Goal: Task Accomplishment & Management: Complete application form

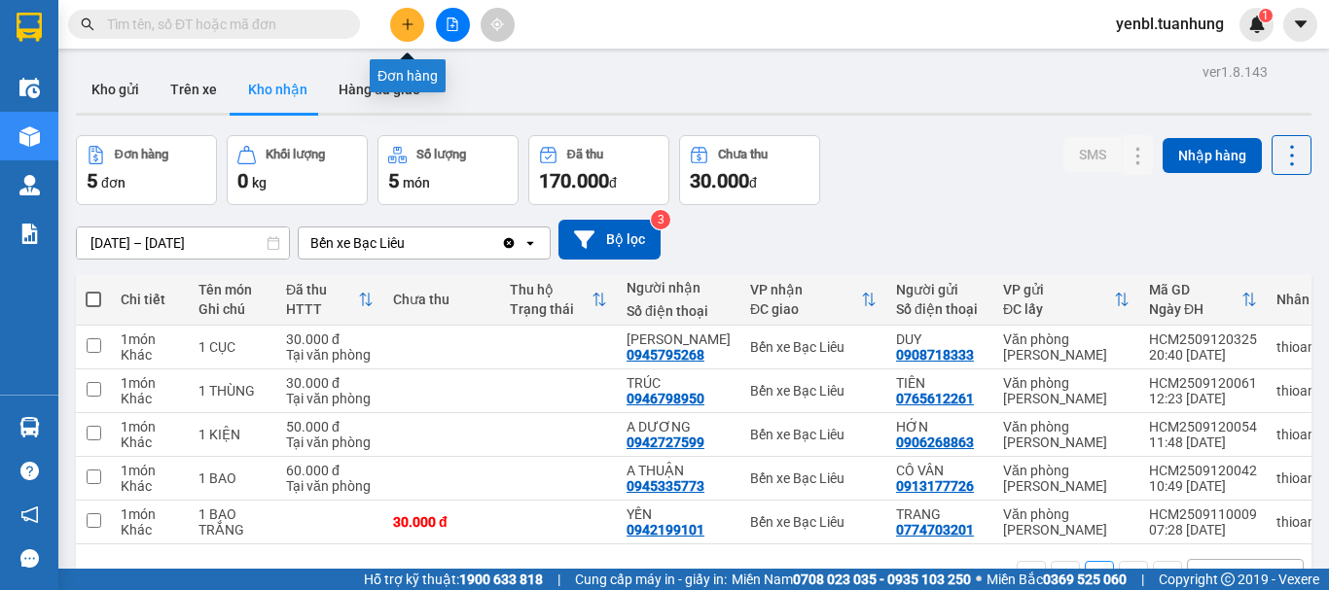
click at [403, 27] on icon "plus" at bounding box center [408, 25] width 14 height 14
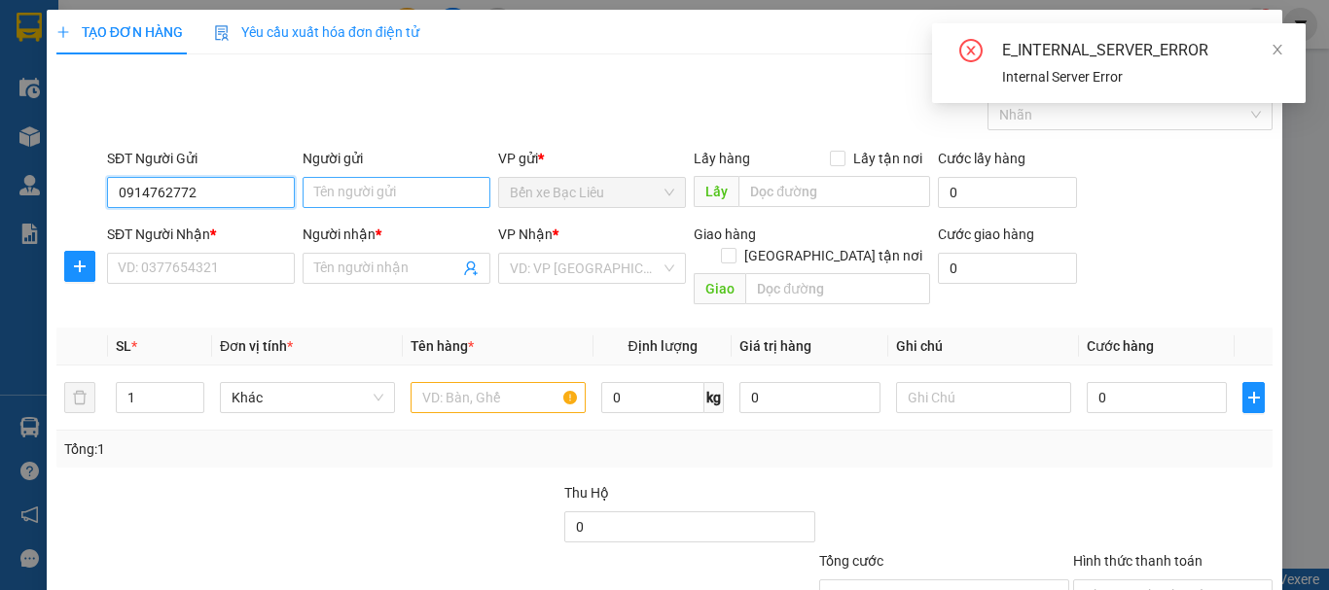
type input "0914762772"
click at [323, 195] on input "Người gửi" at bounding box center [396, 192] width 188 height 31
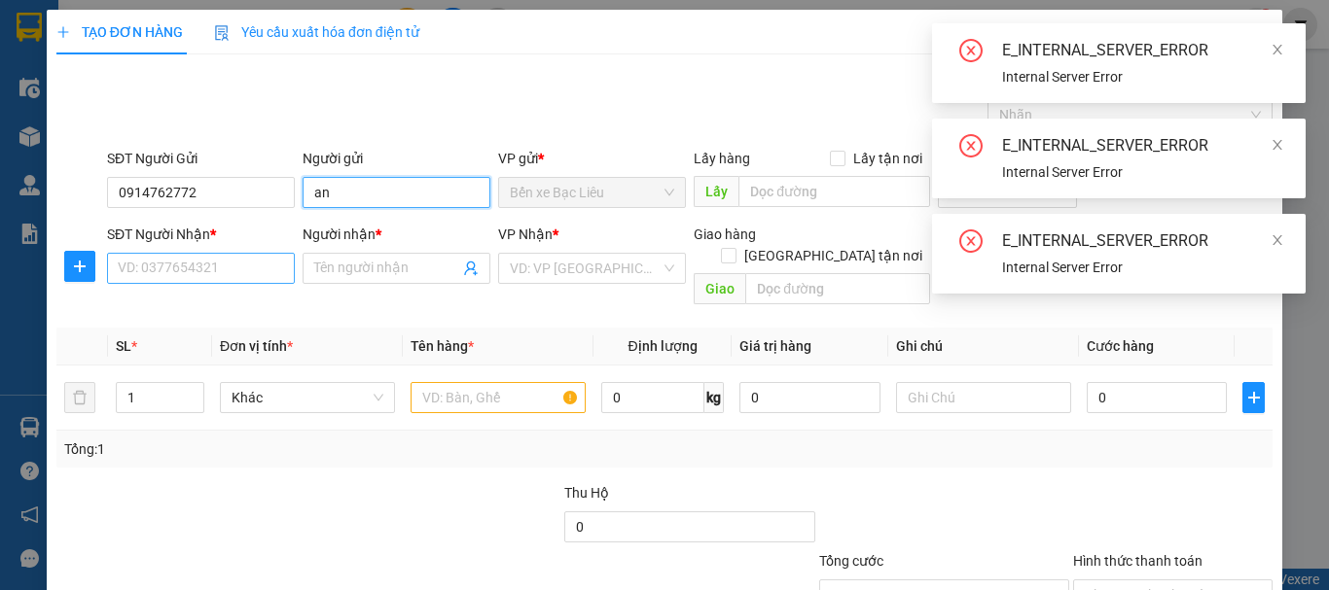
type input "an"
click at [232, 260] on input "SĐT Người Nhận *" at bounding box center [201, 268] width 188 height 31
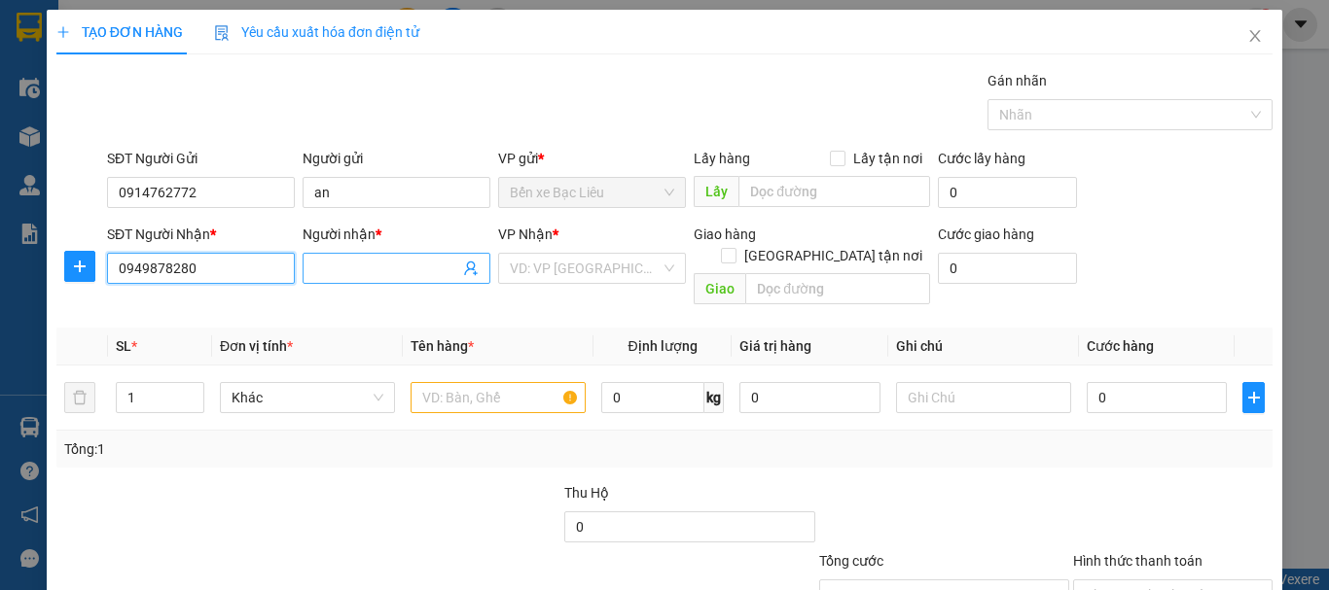
type input "0949878280"
click at [329, 273] on input "Người nhận *" at bounding box center [386, 268] width 145 height 21
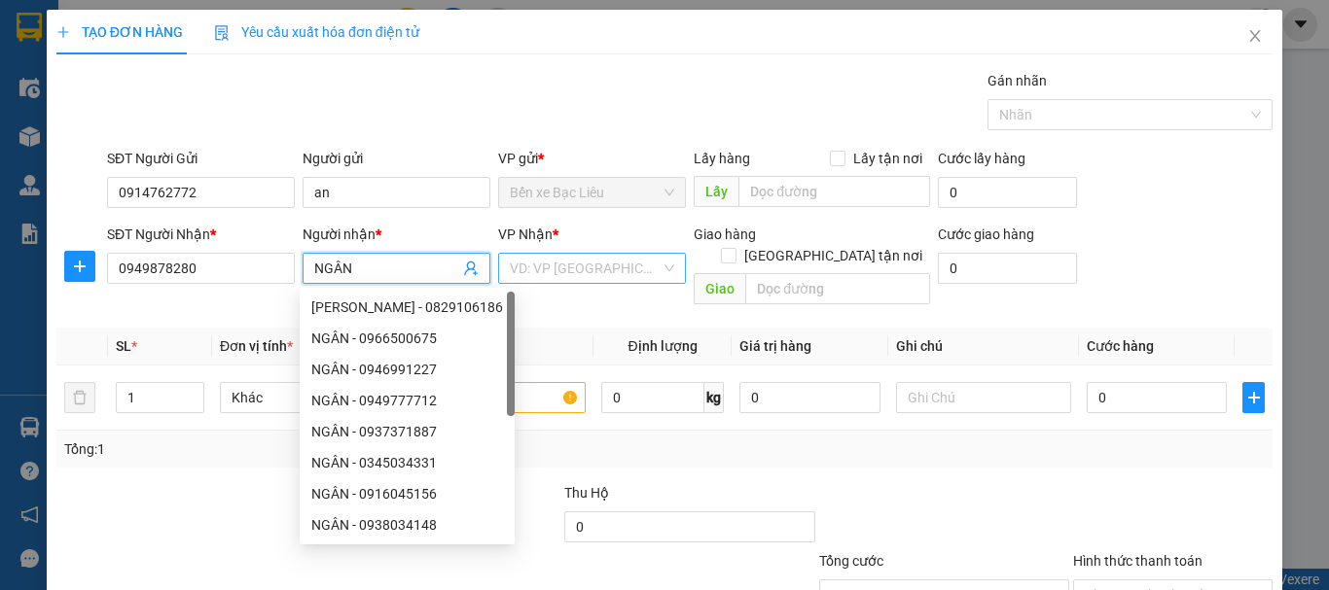
type input "NGÂN"
click at [586, 272] on input "search" at bounding box center [585, 268] width 151 height 29
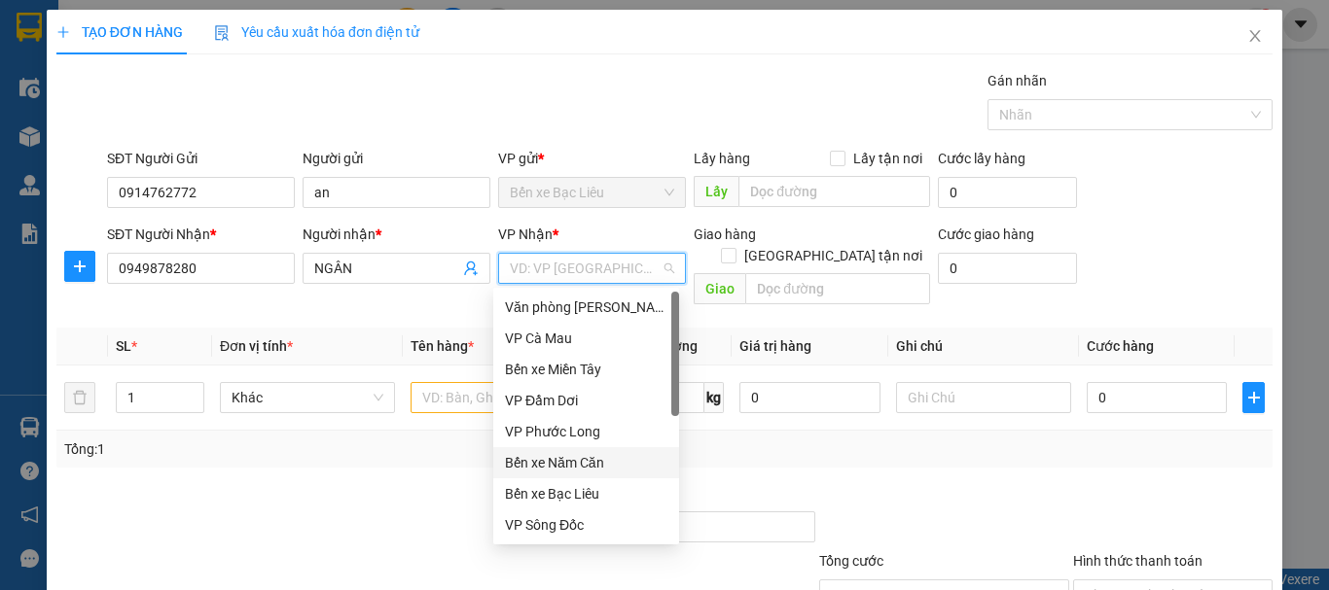
scroll to position [124, 0]
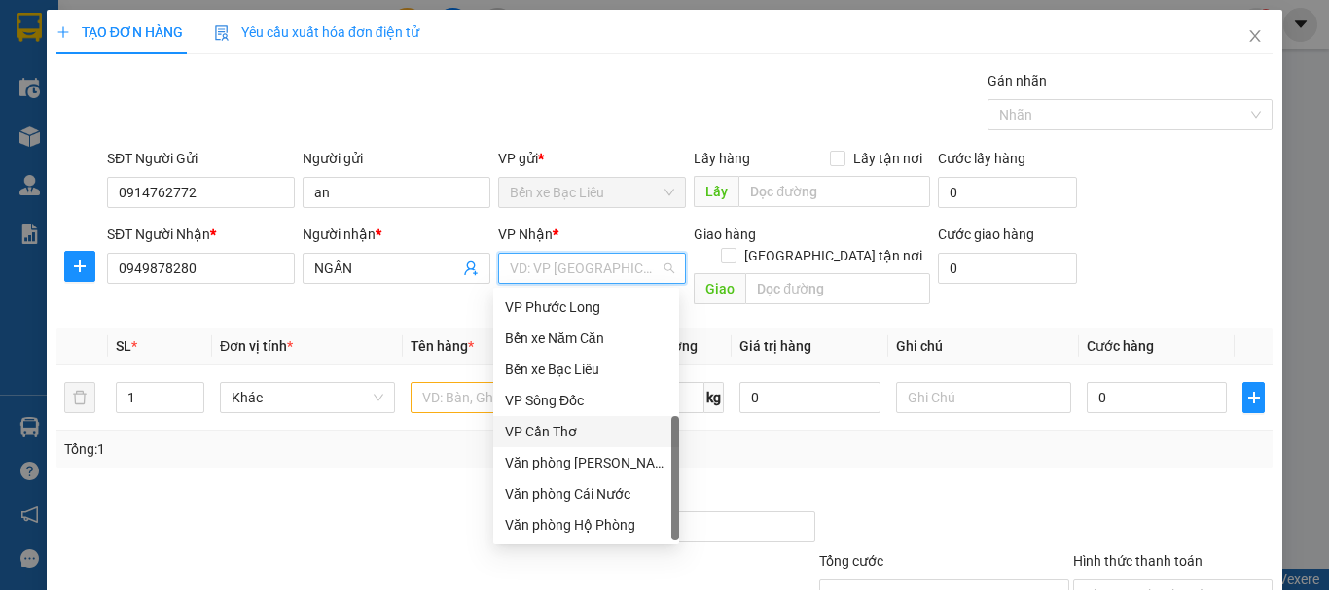
click at [559, 430] on div "VP Cần Thơ" at bounding box center [586, 431] width 162 height 21
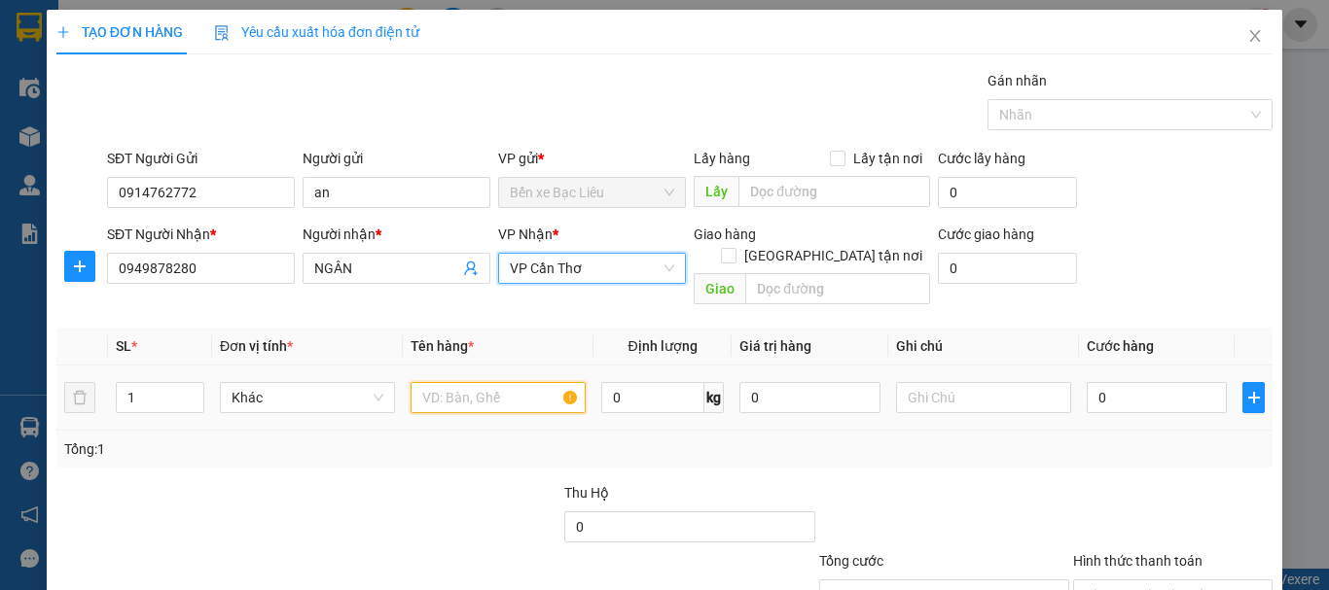
click at [457, 382] on input "text" at bounding box center [497, 397] width 175 height 31
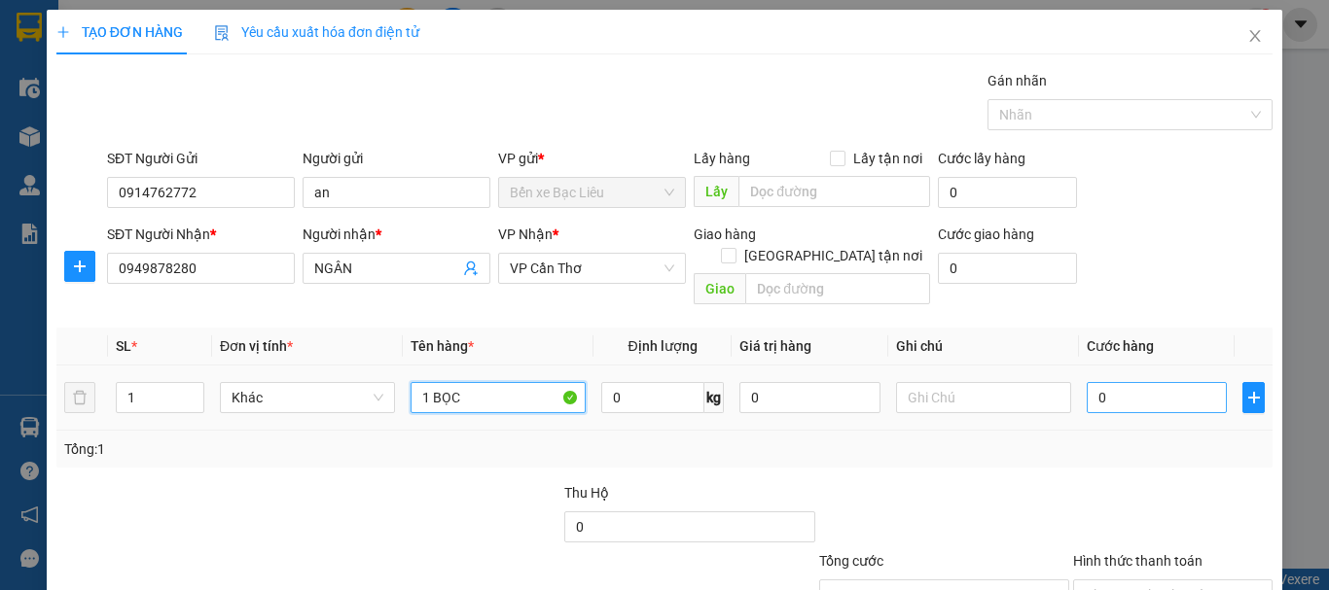
type input "1 BỌC"
click at [1114, 382] on input "0" at bounding box center [1156, 397] width 140 height 31
type input "3"
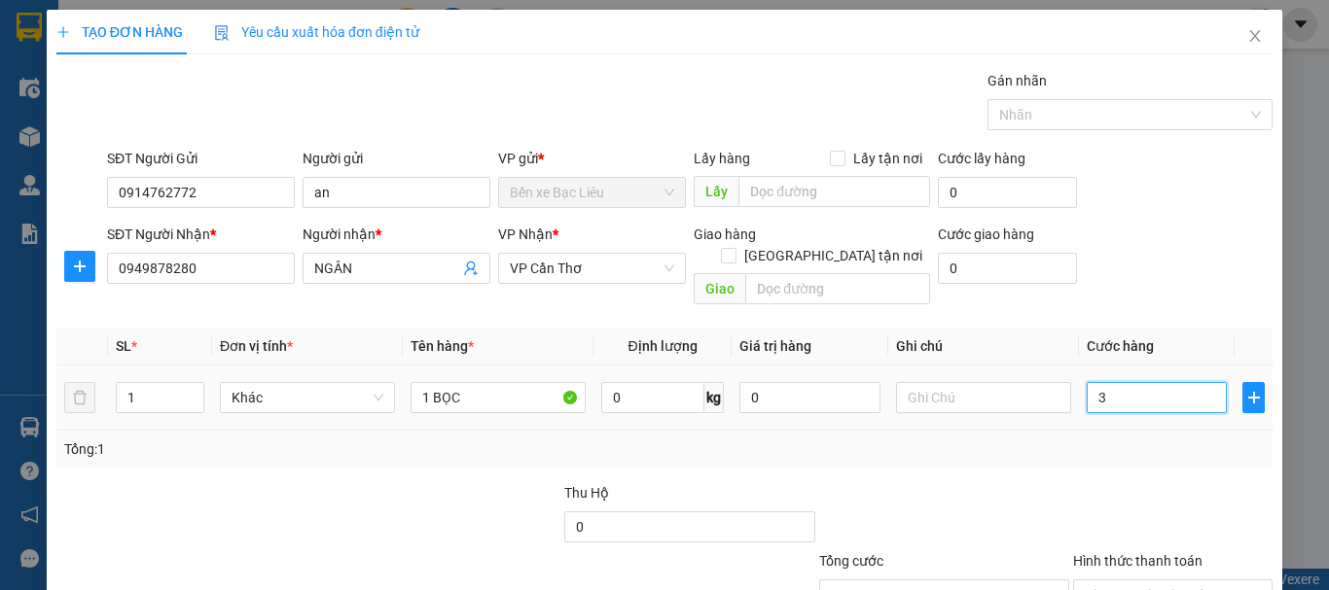
type input "30"
type input "30.000"
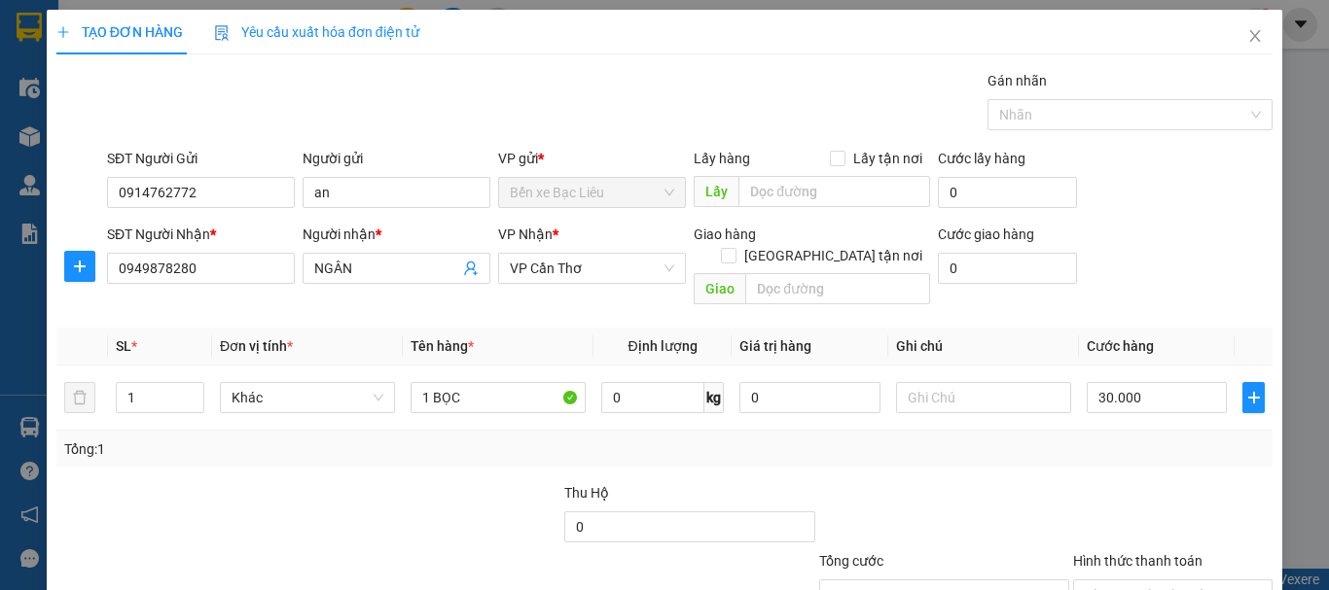
click at [1073, 431] on div "Tổng: 1" at bounding box center [664, 449] width 1216 height 37
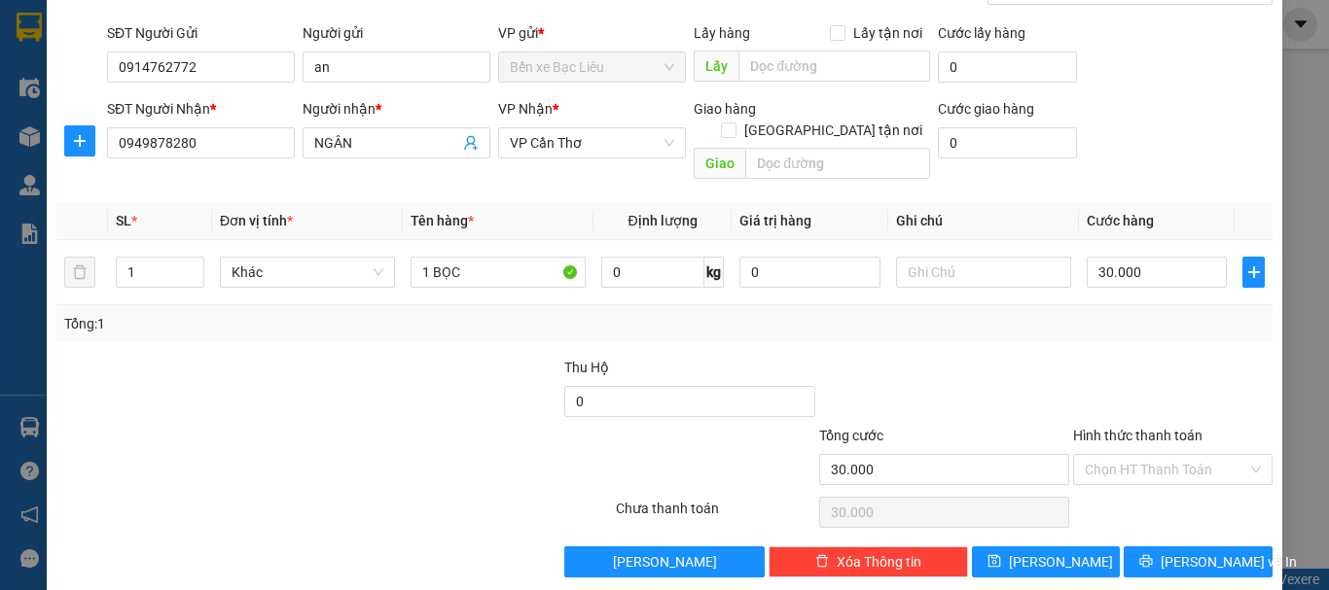
scroll to position [129, 0]
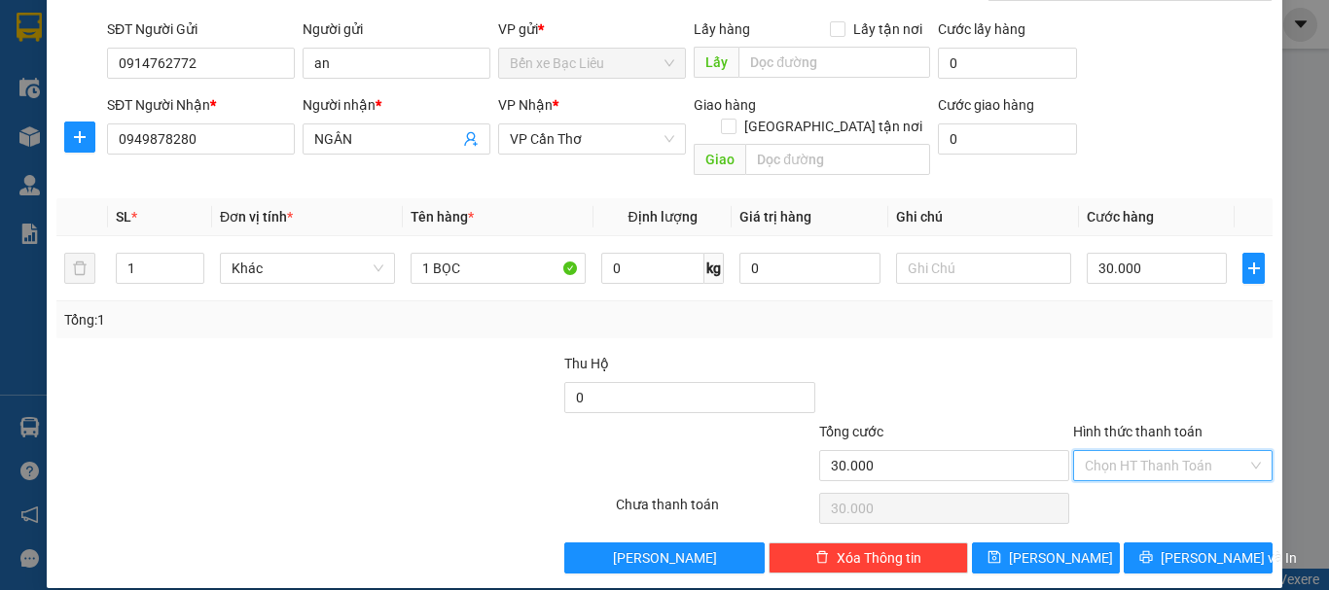
click at [1130, 451] on input "Hình thức thanh toán" at bounding box center [1165, 465] width 162 height 29
click at [1128, 481] on div "Tại văn phòng" at bounding box center [1161, 483] width 174 height 21
type input "0"
click at [1190, 548] on span "[PERSON_NAME] và In" at bounding box center [1228, 558] width 136 height 21
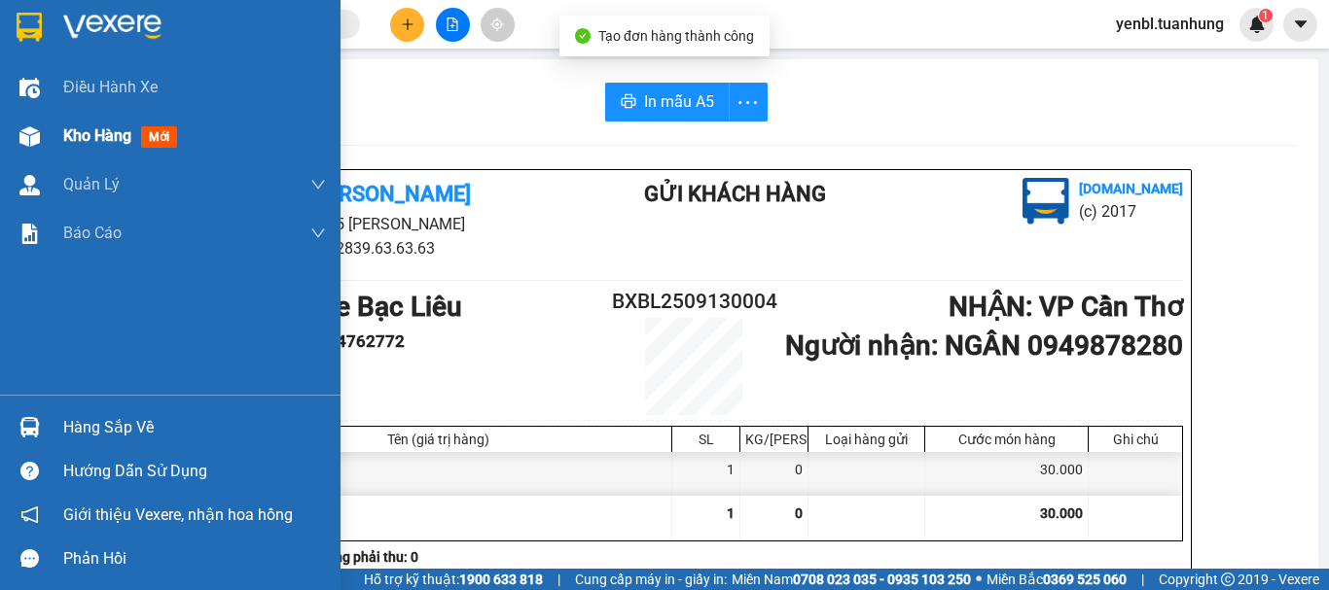
click at [75, 130] on span "Kho hàng" at bounding box center [97, 135] width 68 height 18
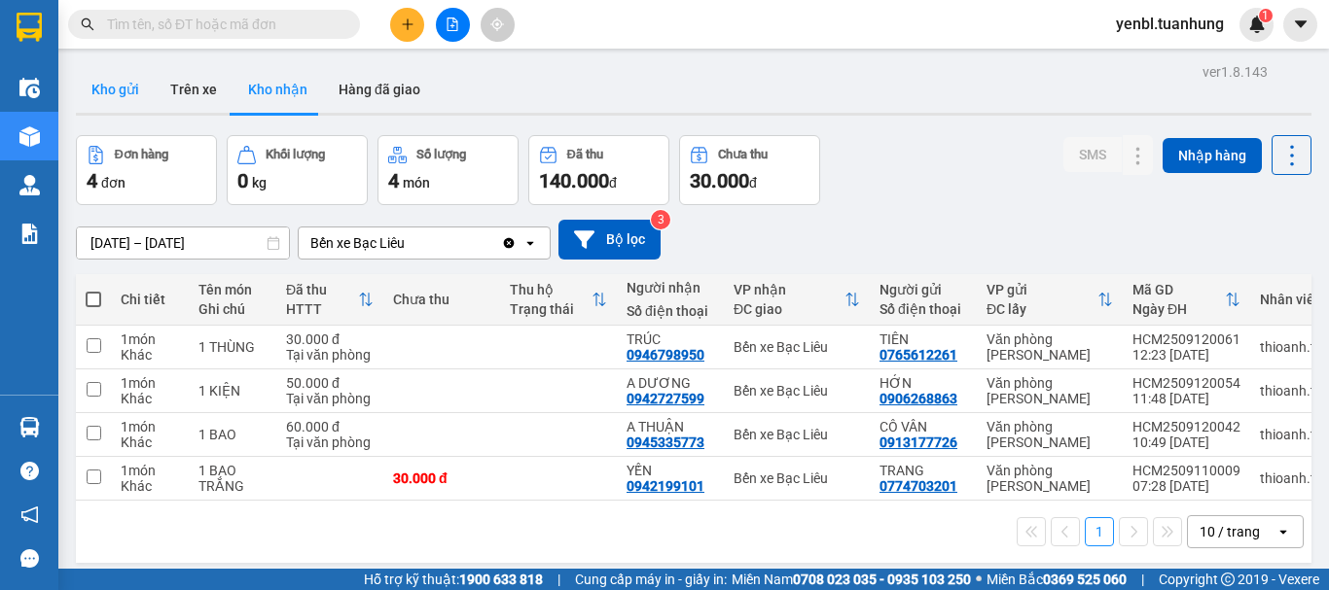
click at [85, 81] on button "Kho gửi" at bounding box center [115, 89] width 79 height 47
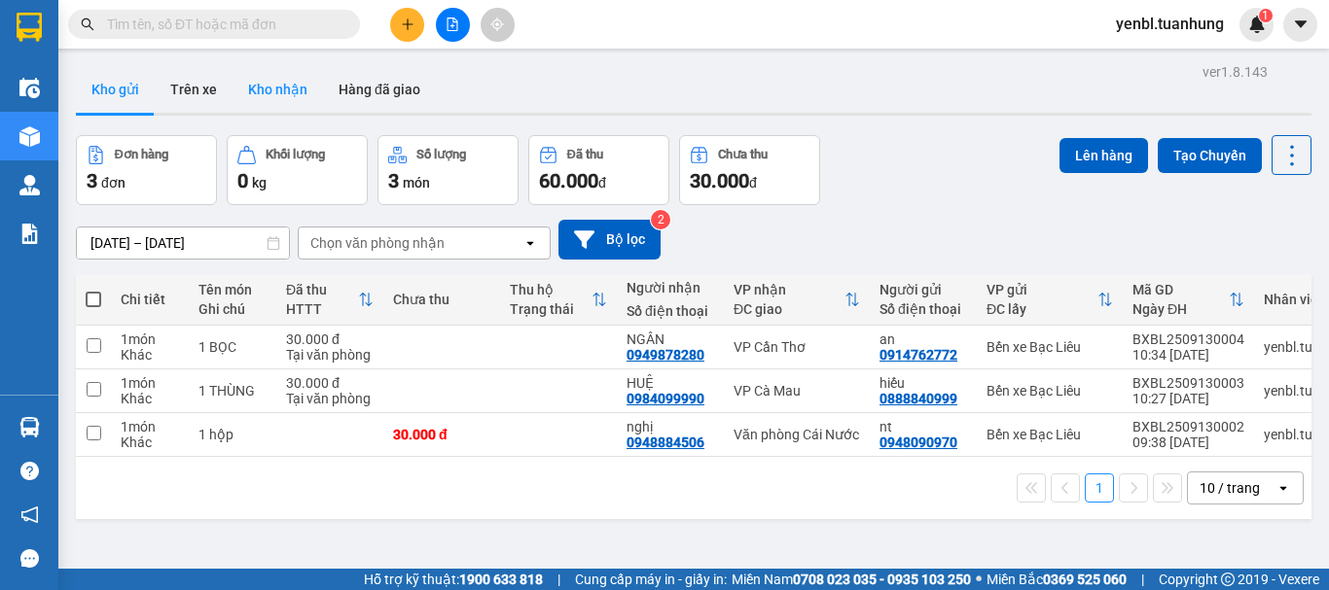
click at [268, 84] on button "Kho nhận" at bounding box center [277, 89] width 90 height 47
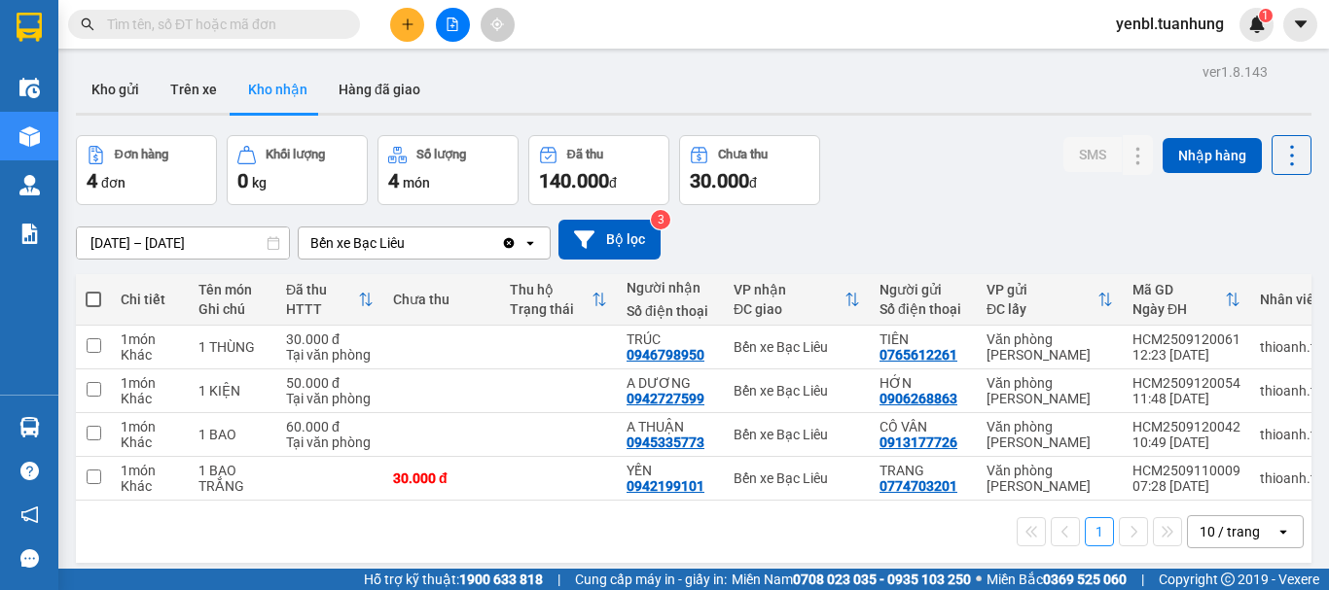
click at [108, 89] on button "Kho gửi" at bounding box center [115, 89] width 79 height 47
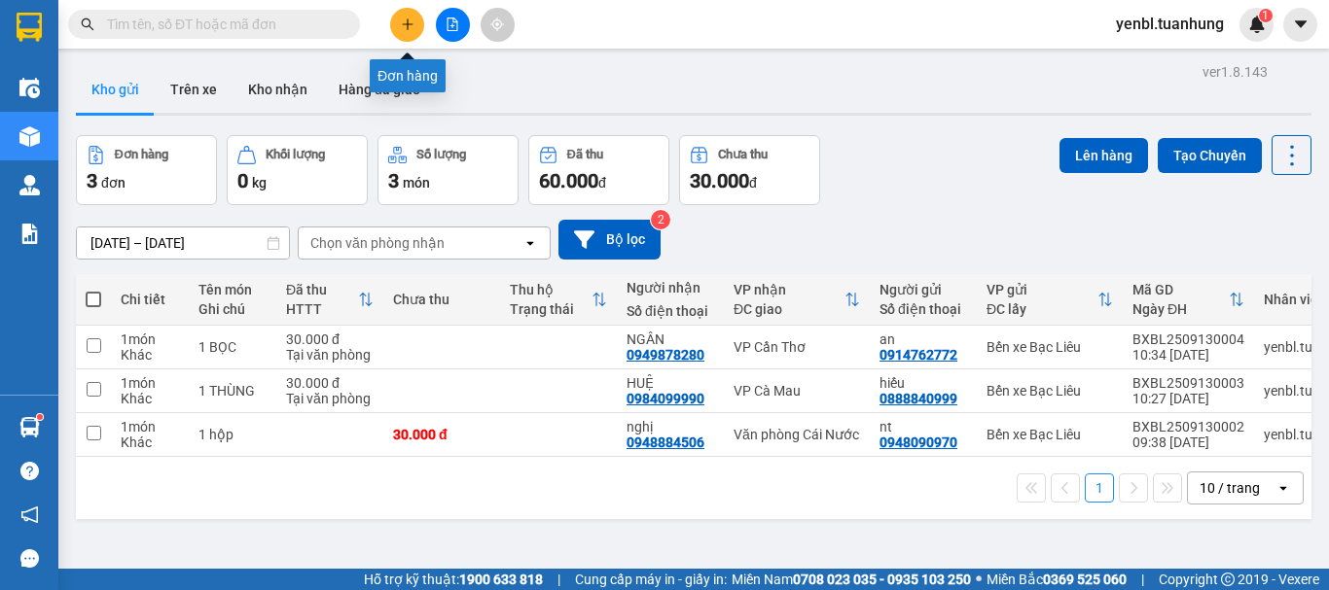
click at [415, 15] on button at bounding box center [407, 25] width 34 height 34
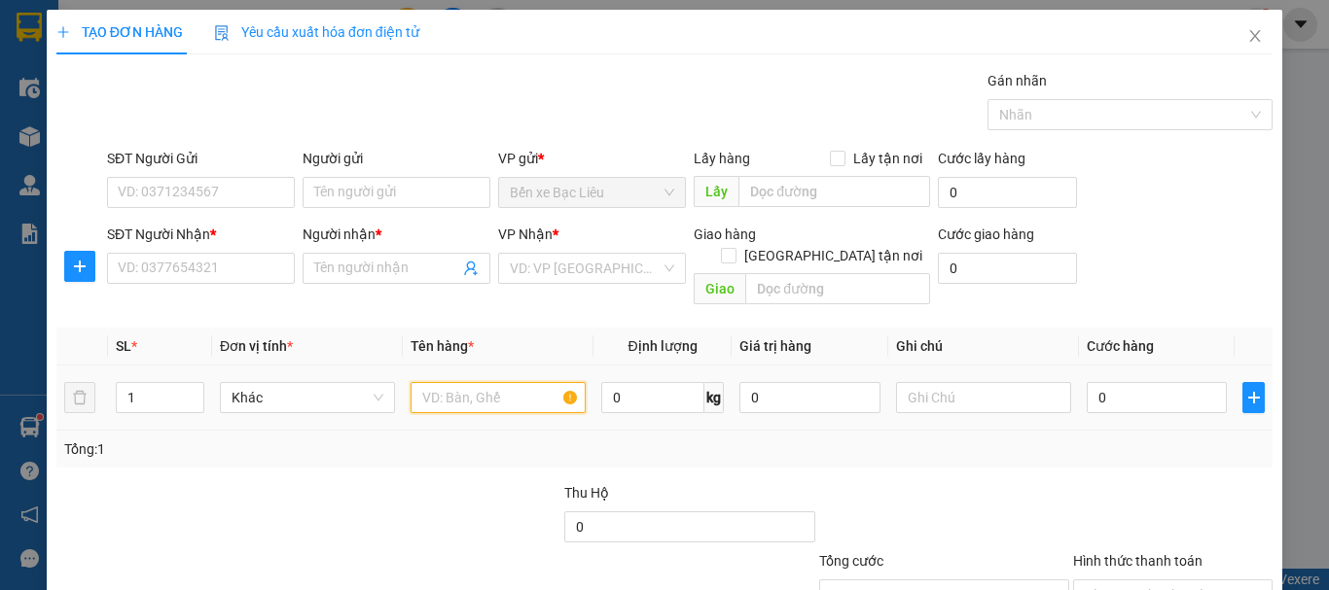
click at [504, 391] on input "text" at bounding box center [497, 397] width 175 height 31
type input "1 BAO"
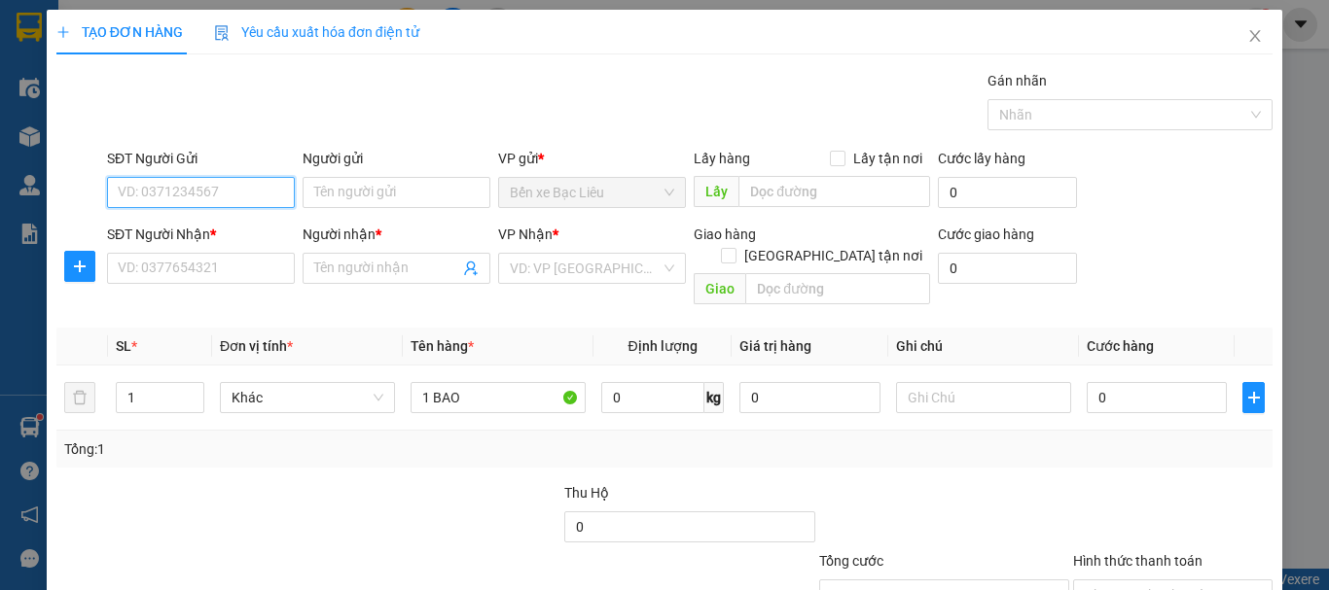
click at [237, 189] on input "SĐT Người Gửi" at bounding box center [201, 192] width 188 height 31
click at [259, 224] on div "0941104521 - [PERSON_NAME]" at bounding box center [214, 231] width 192 height 21
type input "0941104521"
type input "VŨ"
type input "0941104521"
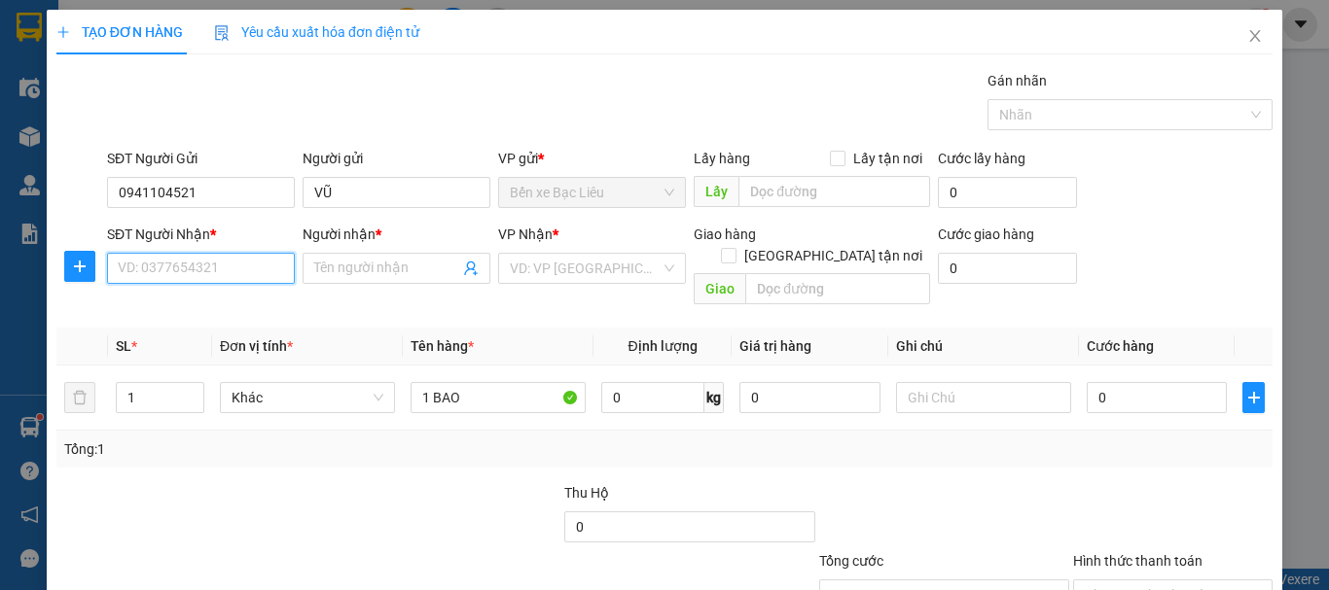
click at [252, 278] on input "SĐT Người Nhận *" at bounding box center [201, 268] width 188 height 31
click at [244, 335] on div "0903424908 - HƯƠNG" at bounding box center [214, 338] width 192 height 21
type input "0903424908"
type input "HƯƠNG"
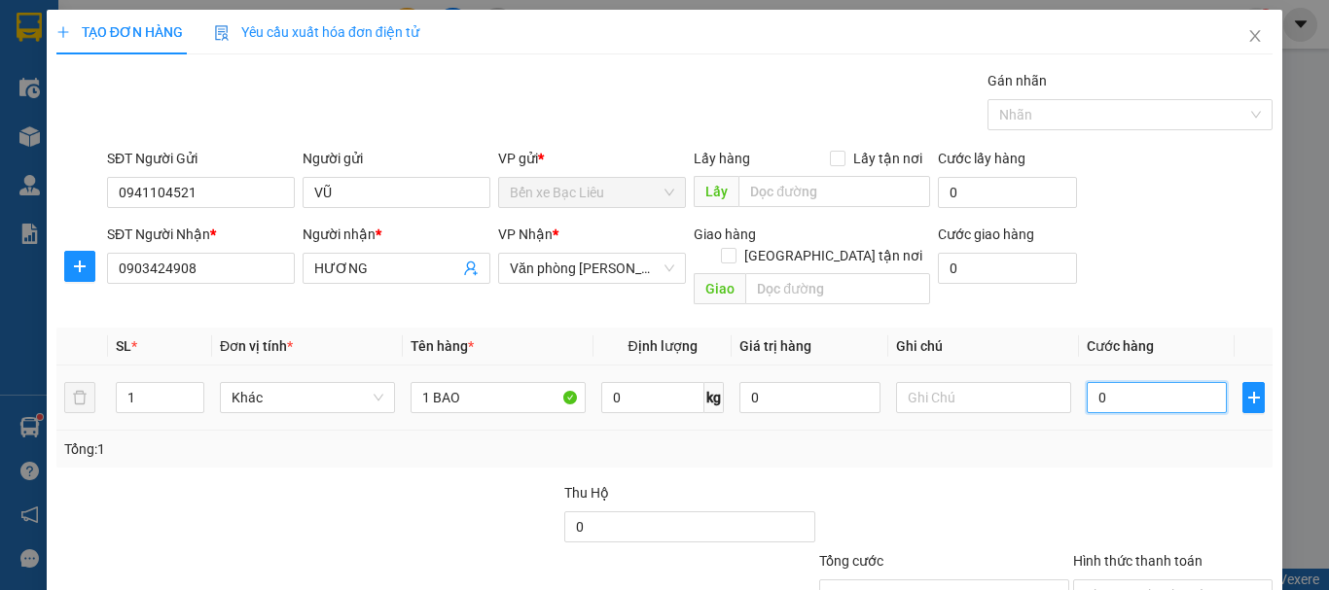
click at [1086, 384] on input "0" at bounding box center [1156, 397] width 140 height 31
type input "4"
type input "40"
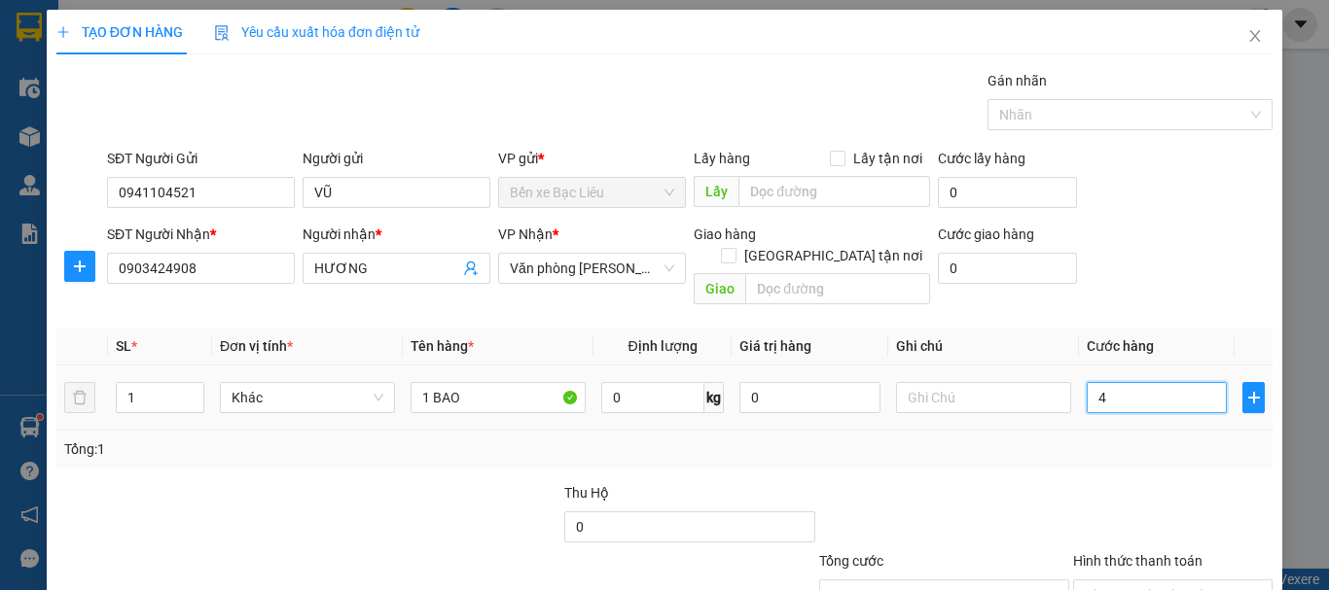
type input "40"
type input "40.000"
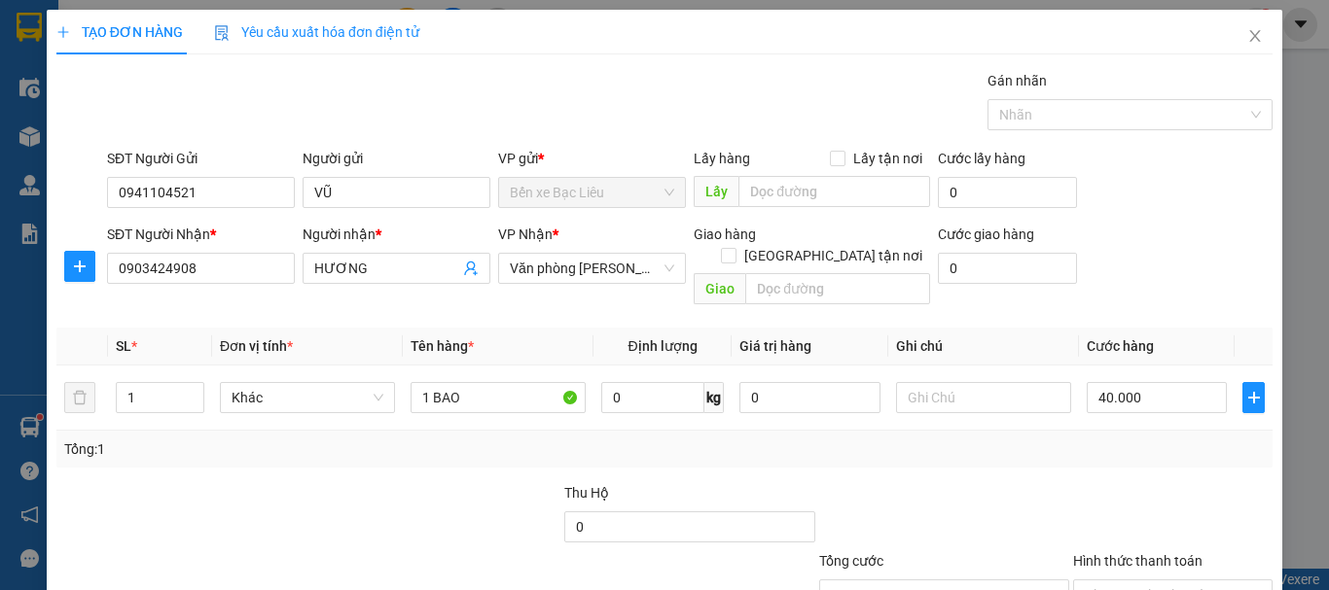
click at [1033, 439] on div "Tổng: 1" at bounding box center [664, 449] width 1200 height 21
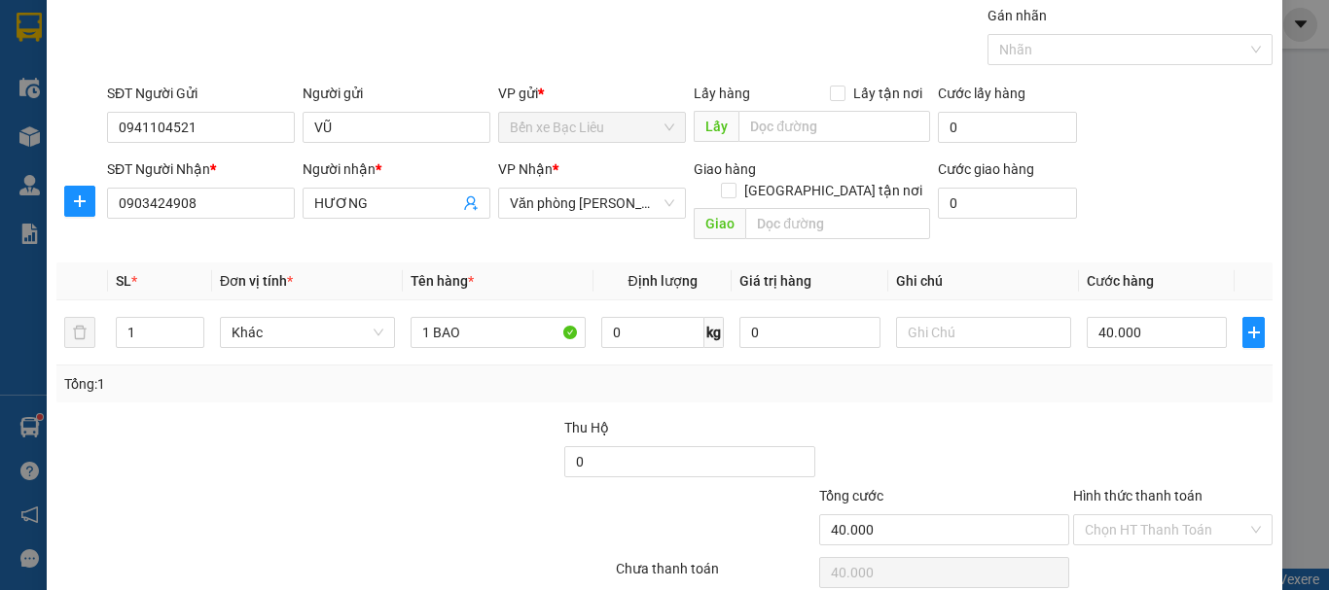
scroll to position [129, 0]
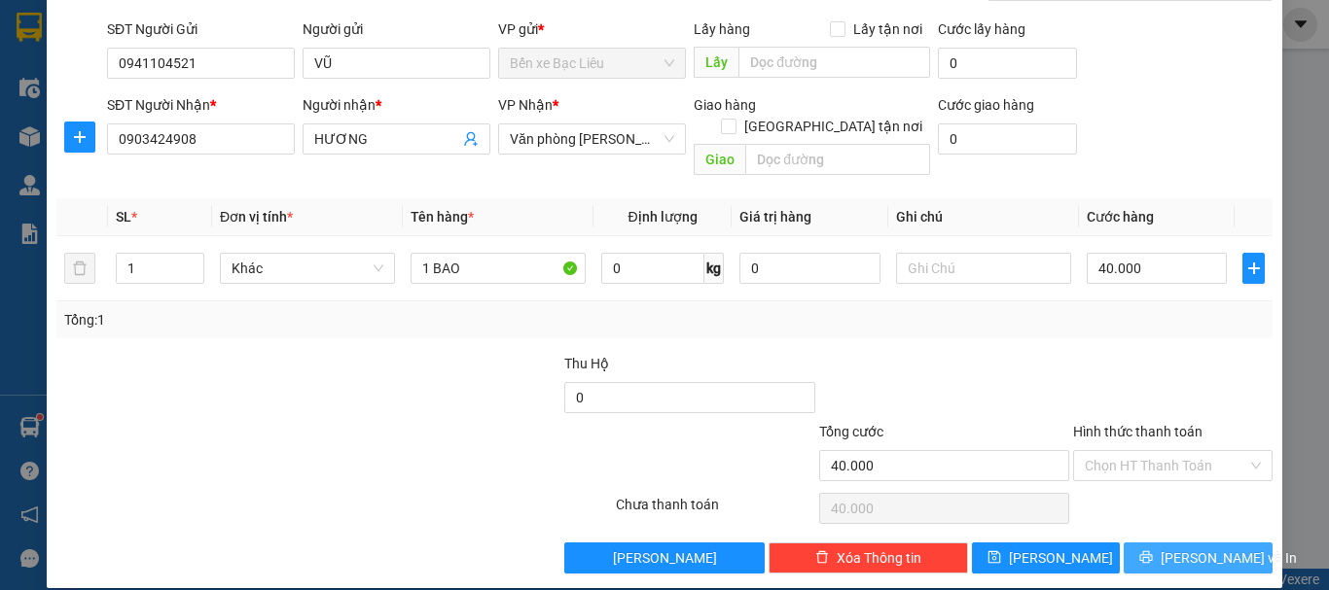
drag, startPoint x: 1184, startPoint y: 531, endPoint x: 1204, endPoint y: 538, distance: 21.5
click at [1184, 548] on span "[PERSON_NAME] và In" at bounding box center [1228, 558] width 136 height 21
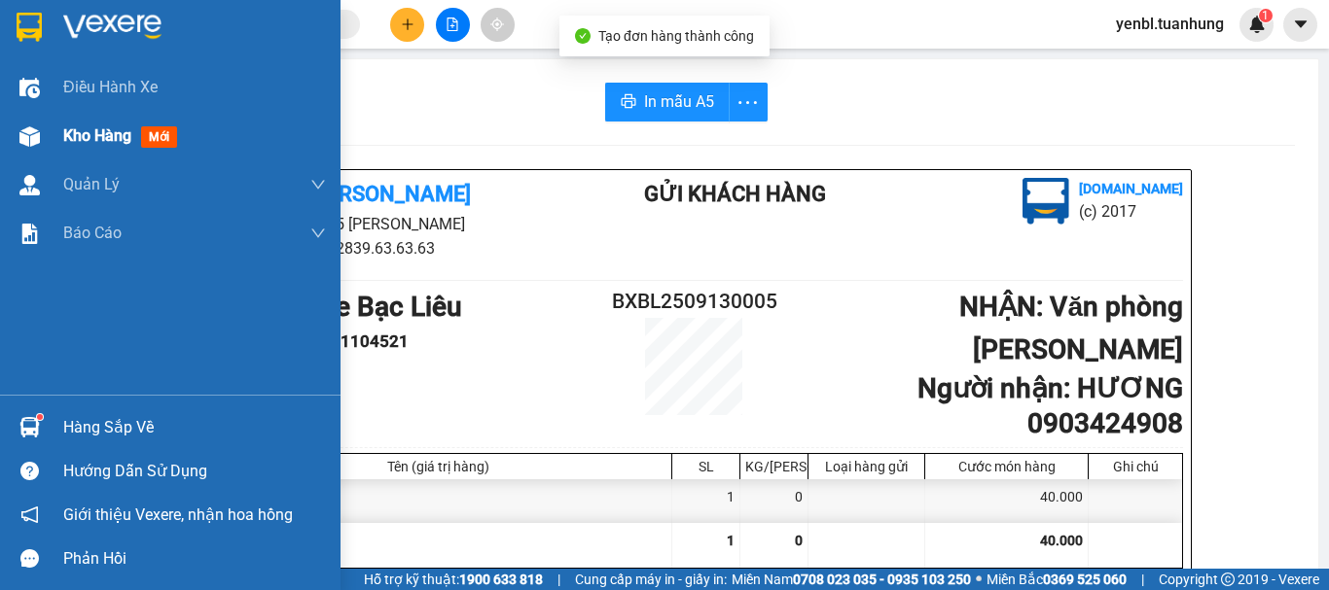
click at [82, 144] on span "Kho hàng" at bounding box center [97, 135] width 68 height 18
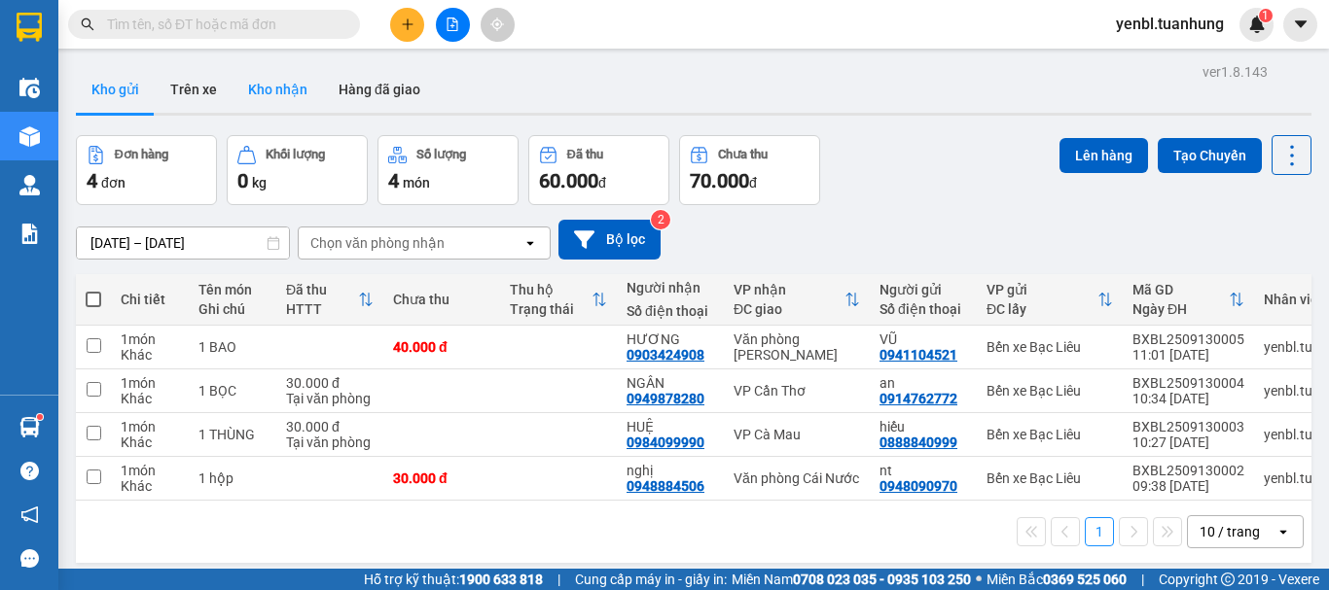
click at [272, 86] on button "Kho nhận" at bounding box center [277, 89] width 90 height 47
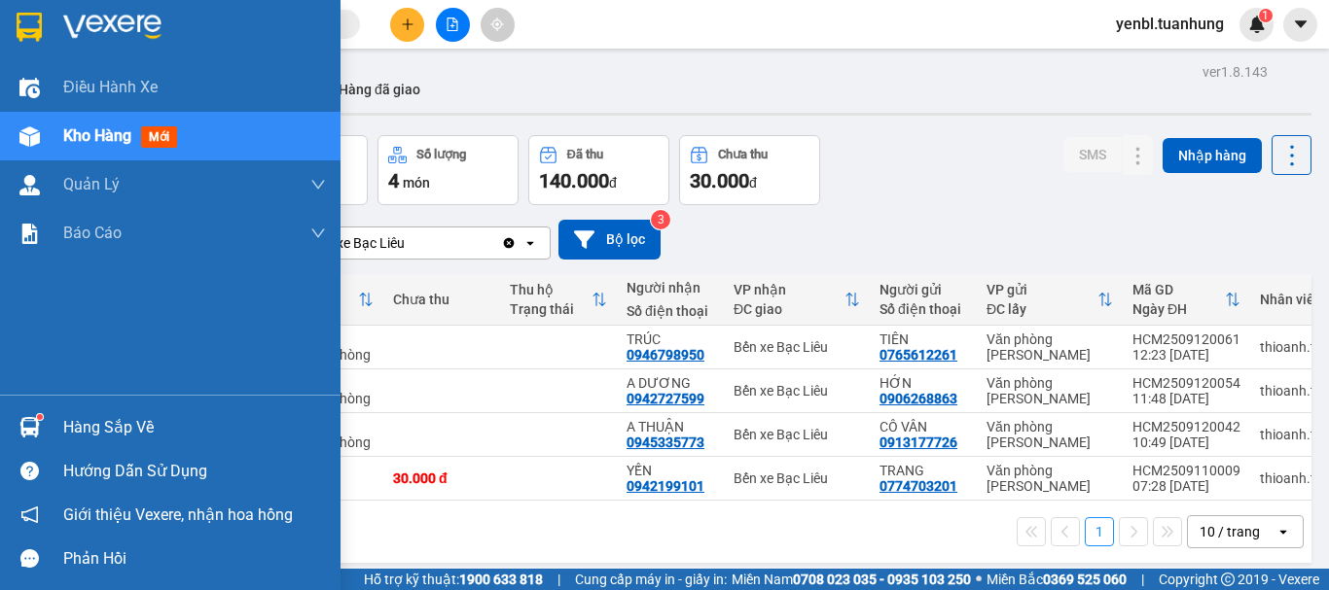
click at [53, 422] on div "Hàng sắp về" at bounding box center [170, 428] width 340 height 44
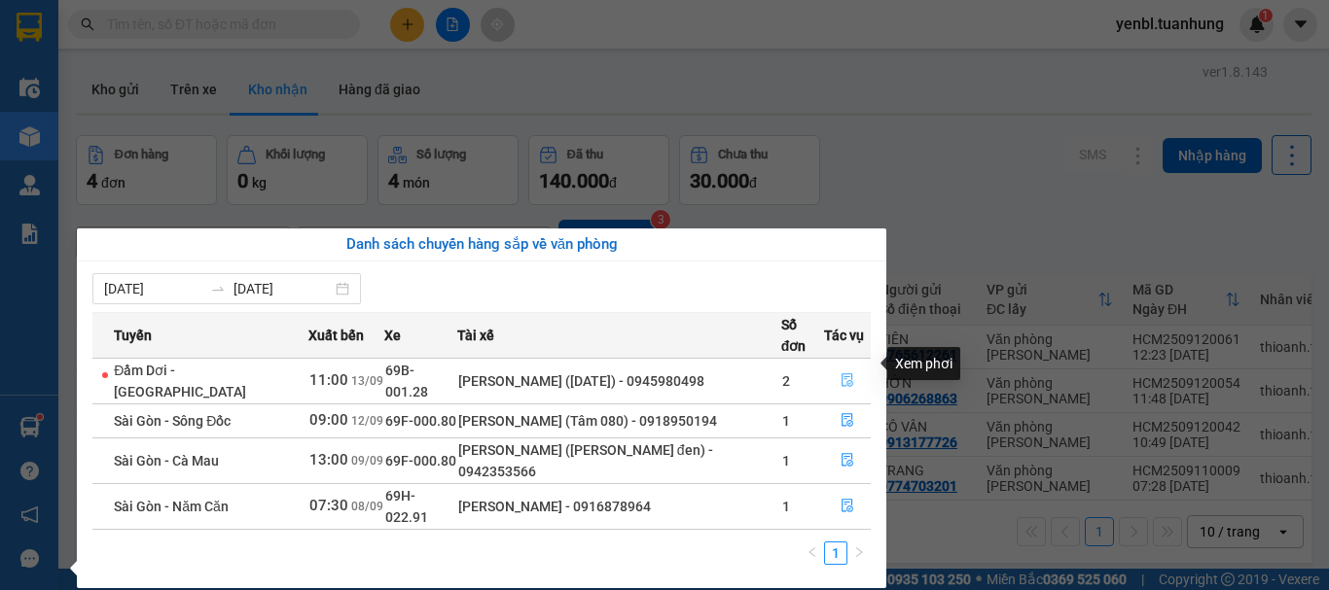
click at [845, 373] on icon "file-done" at bounding box center [847, 380] width 14 height 14
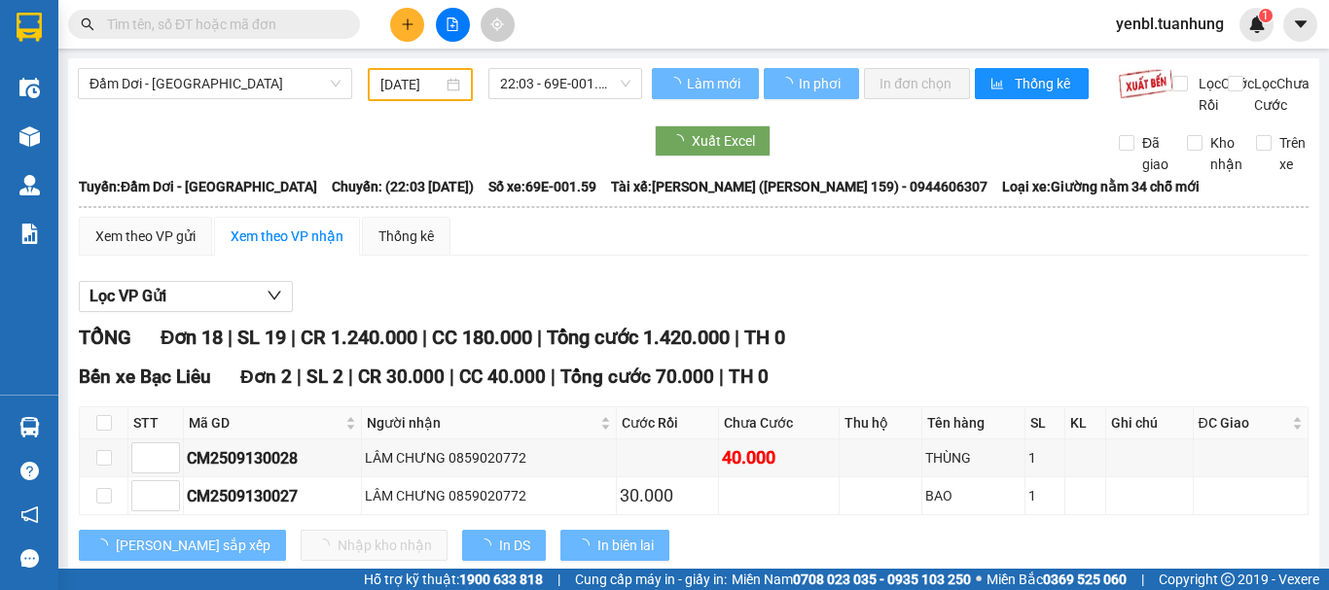
type input "[DATE]"
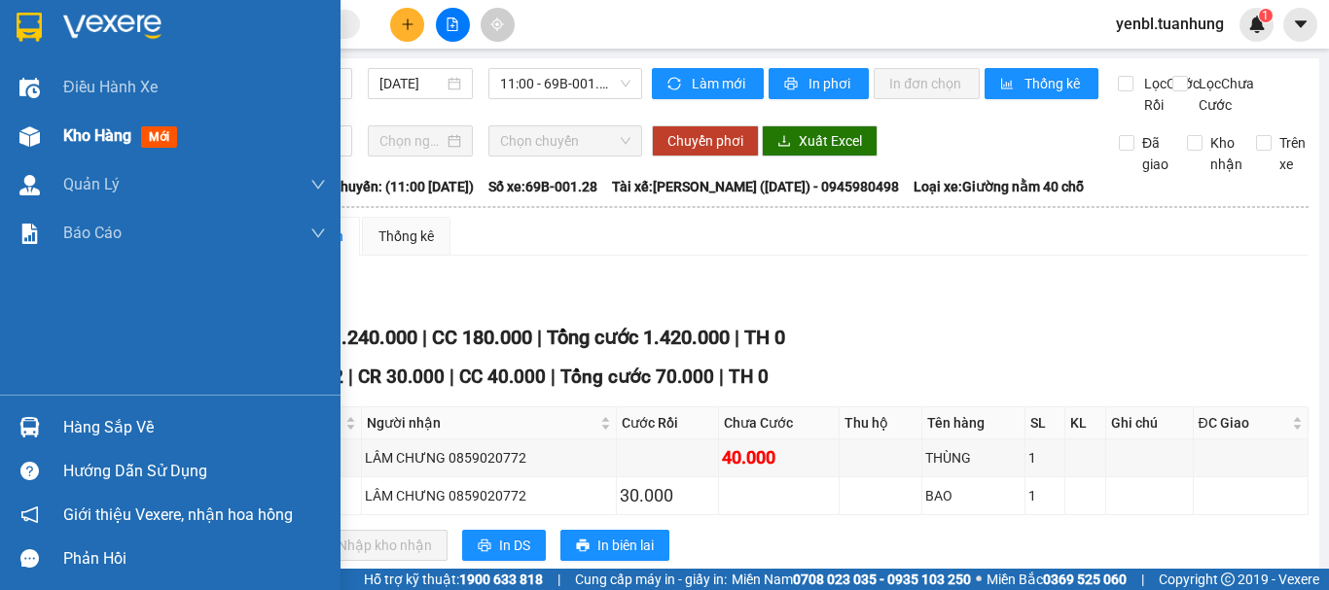
click at [85, 136] on span "Kho hàng" at bounding box center [97, 135] width 68 height 18
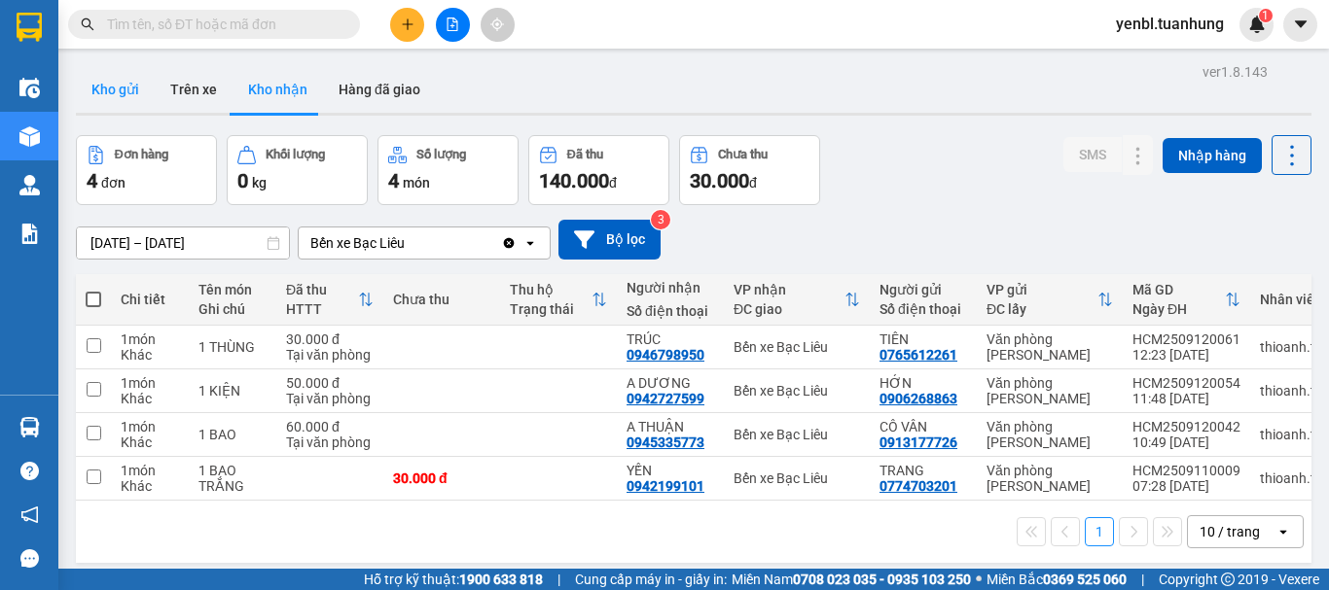
click at [116, 101] on button "Kho gửi" at bounding box center [115, 89] width 79 height 47
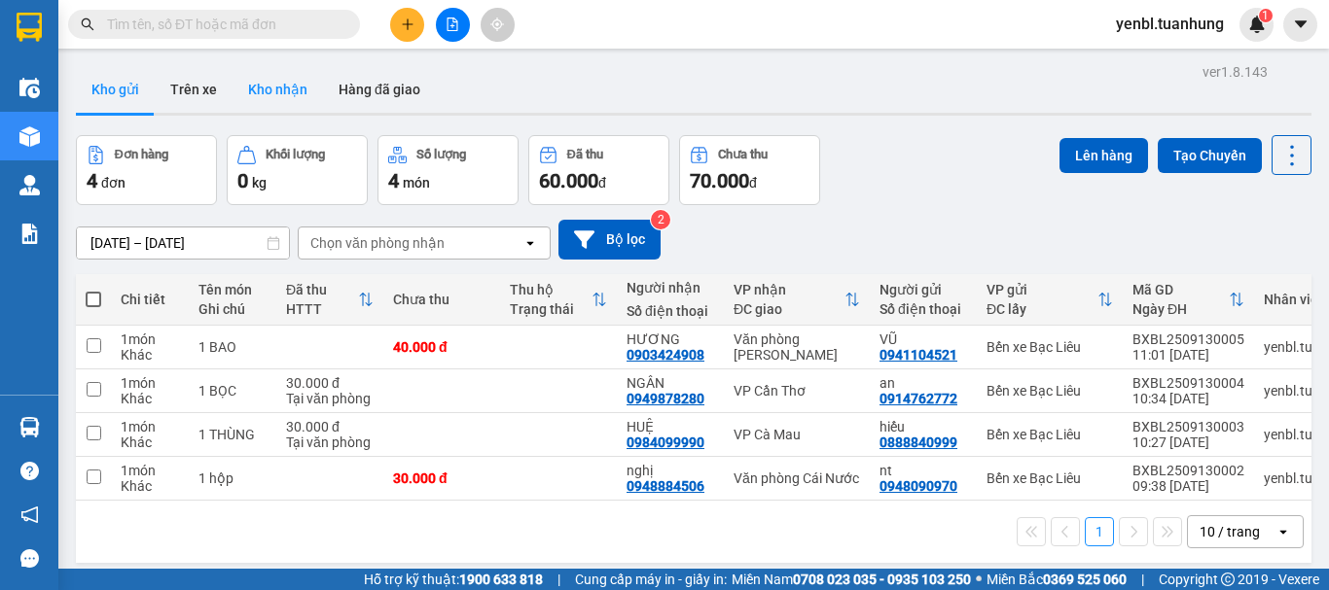
click at [271, 96] on button "Kho nhận" at bounding box center [277, 89] width 90 height 47
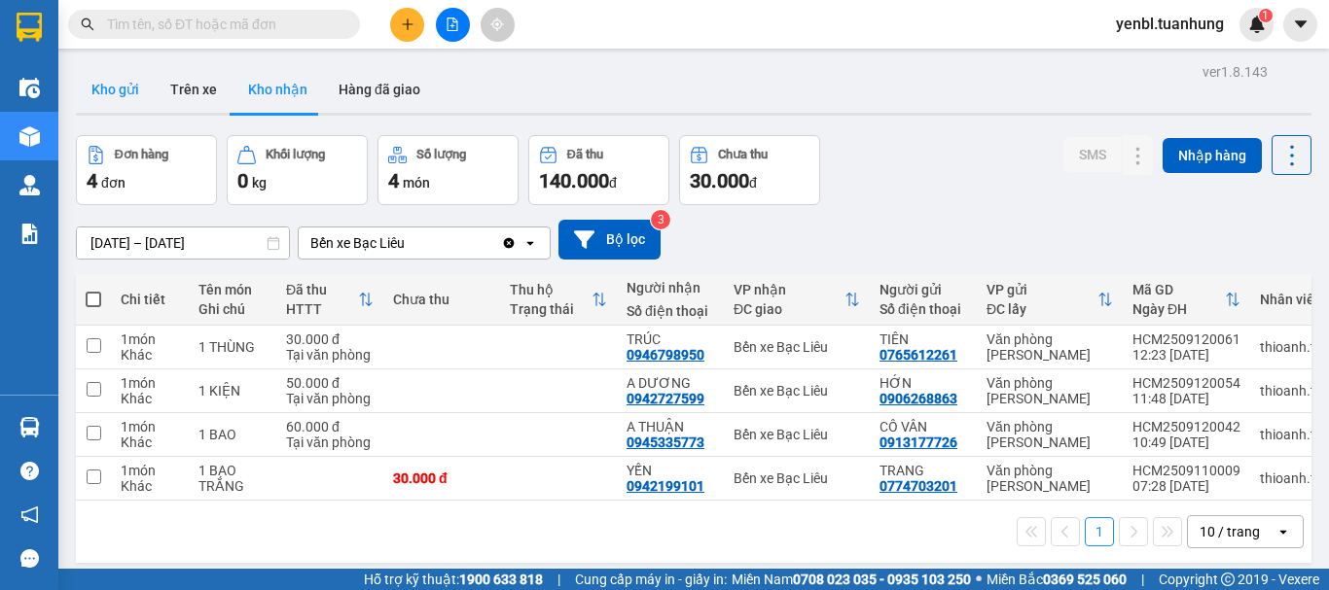
click at [113, 95] on button "Kho gửi" at bounding box center [115, 89] width 79 height 47
